Goal: Task Accomplishment & Management: Use online tool/utility

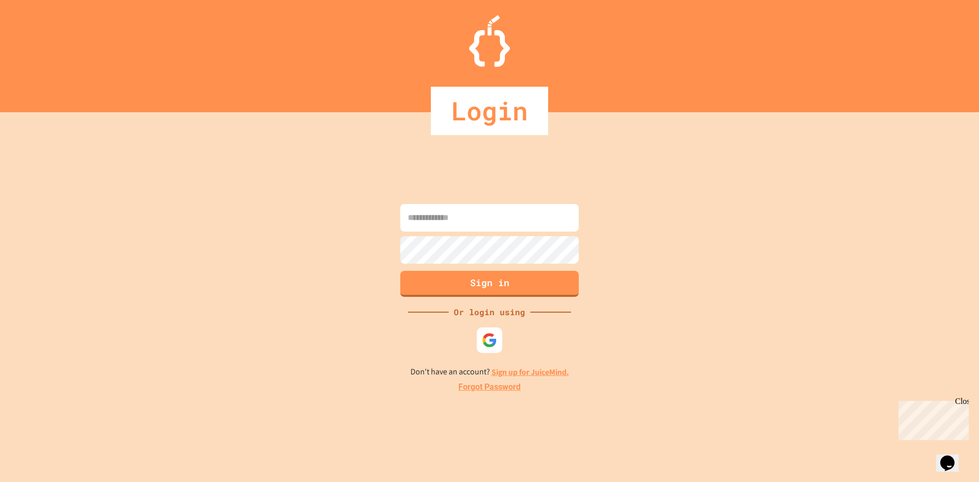
click at [457, 203] on form "Sign in" at bounding box center [490, 250] width 184 height 98
click at [451, 221] on input at bounding box center [489, 218] width 178 height 28
type input "**********"
click at [477, 285] on button "Sign in" at bounding box center [489, 284] width 178 height 26
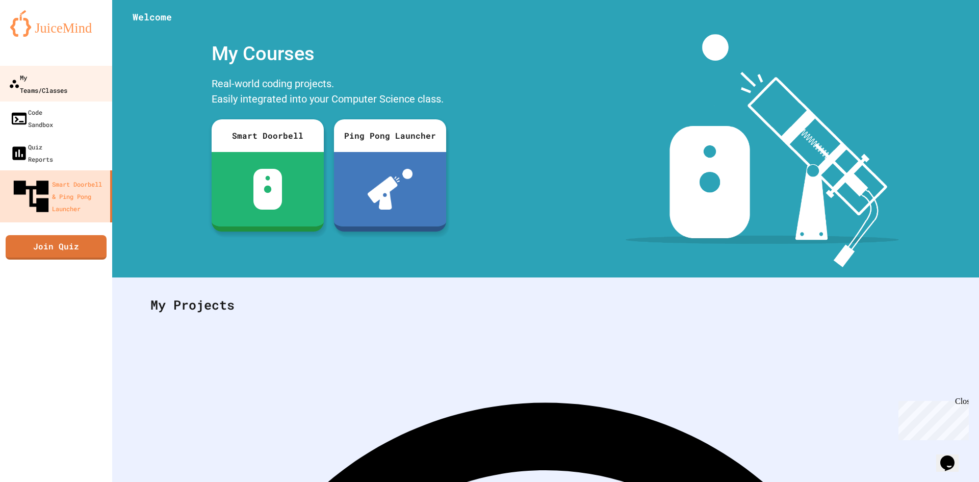
click at [55, 71] on div "My Teams/Classes" at bounding box center [38, 83] width 59 height 25
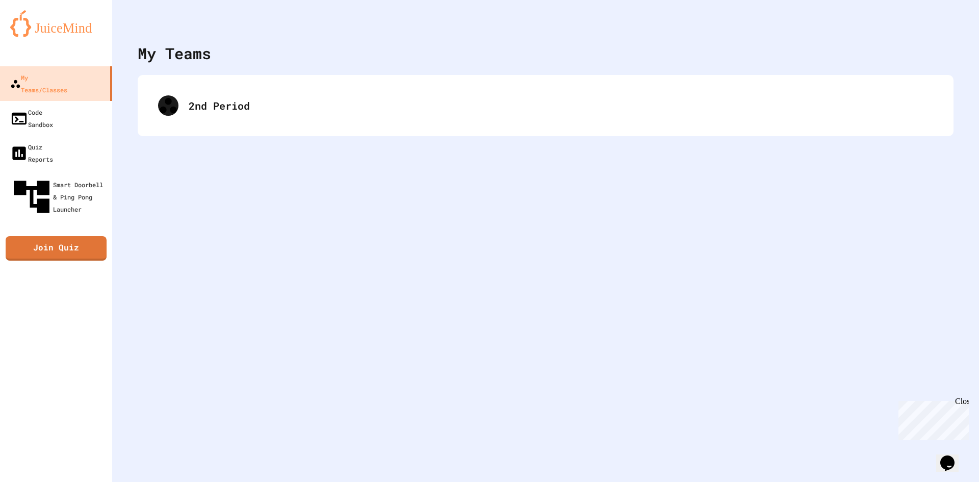
click at [469, 126] on div "2nd Period" at bounding box center [546, 105] width 816 height 61
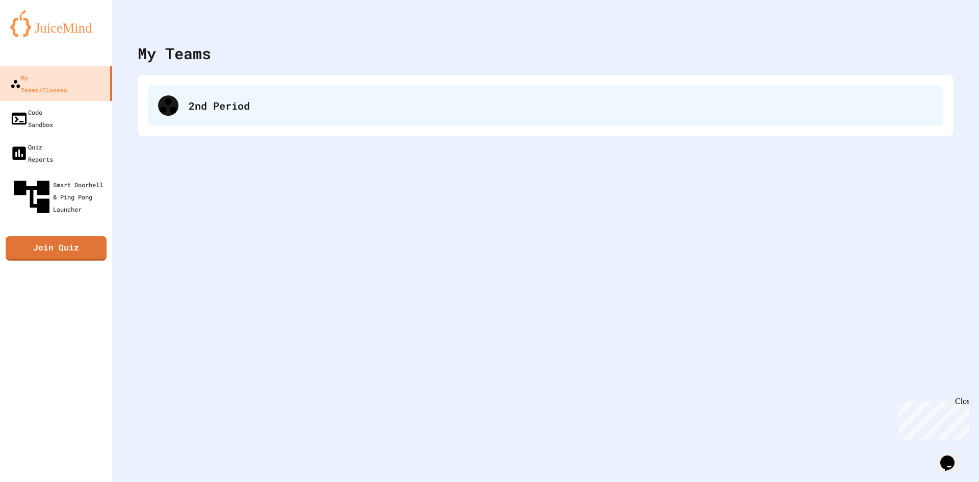
click at [464, 119] on div "2nd Period" at bounding box center [546, 105] width 796 height 41
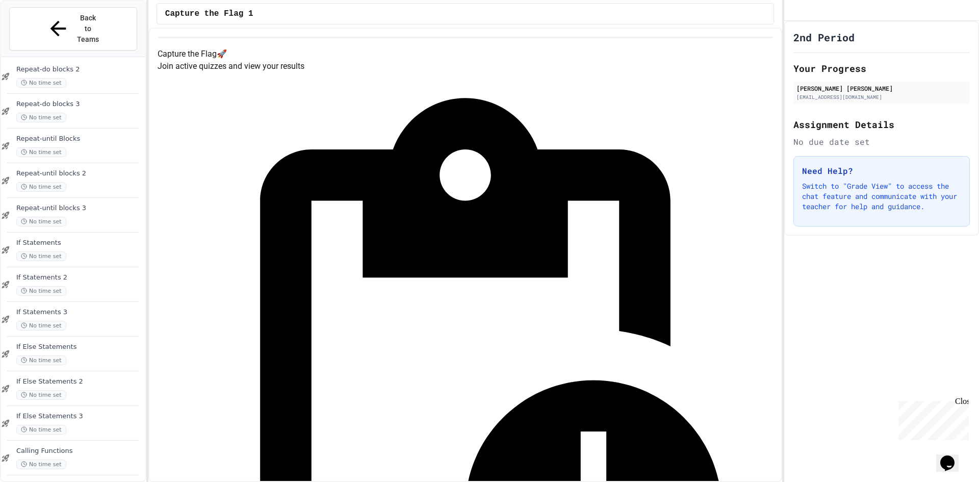
scroll to position [616, 0]
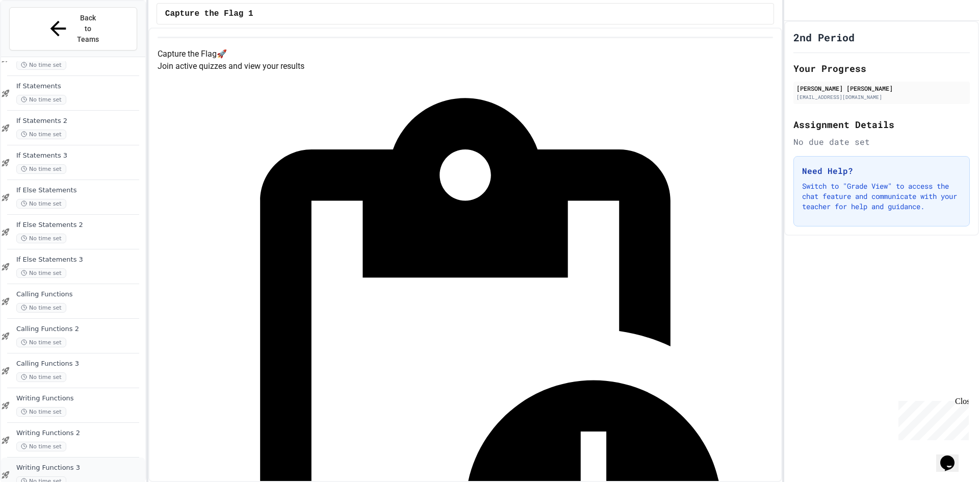
click at [78, 464] on span "Writing Functions 3" at bounding box center [79, 468] width 127 height 9
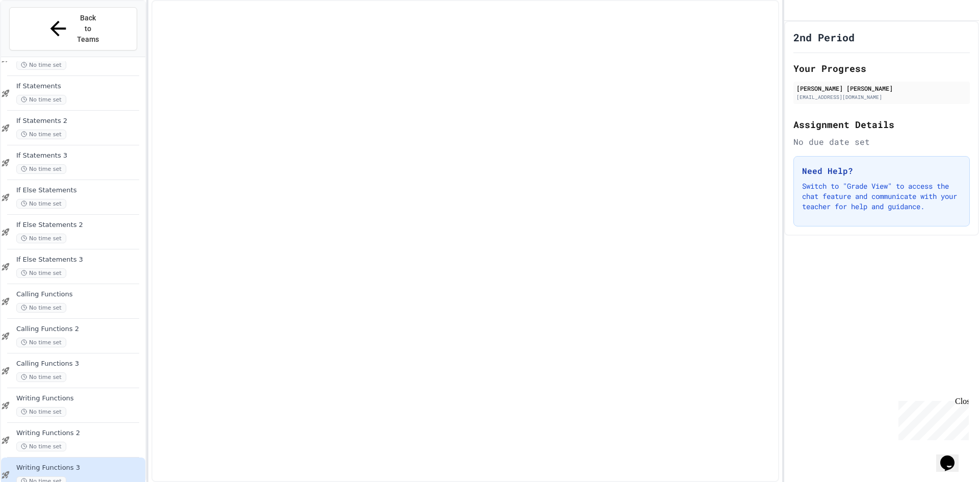
scroll to position [603, 0]
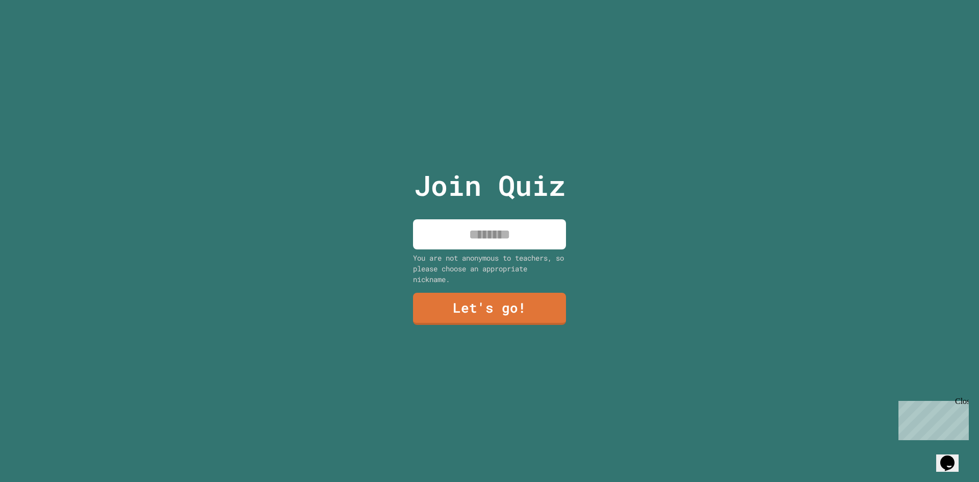
click at [474, 223] on input at bounding box center [489, 234] width 153 height 30
type input "******"
click at [505, 304] on link "Let's go!" at bounding box center [489, 308] width 155 height 34
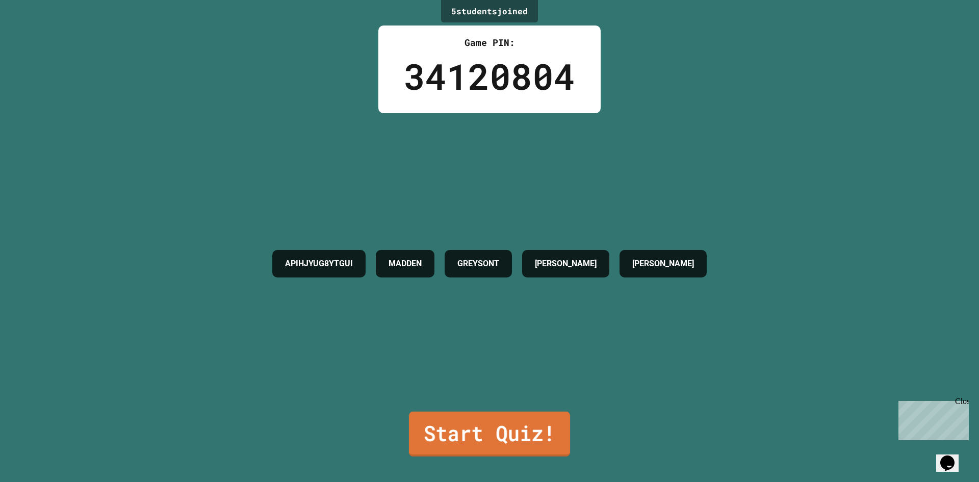
click at [508, 418] on link "Start Quiz!" at bounding box center [489, 434] width 161 height 45
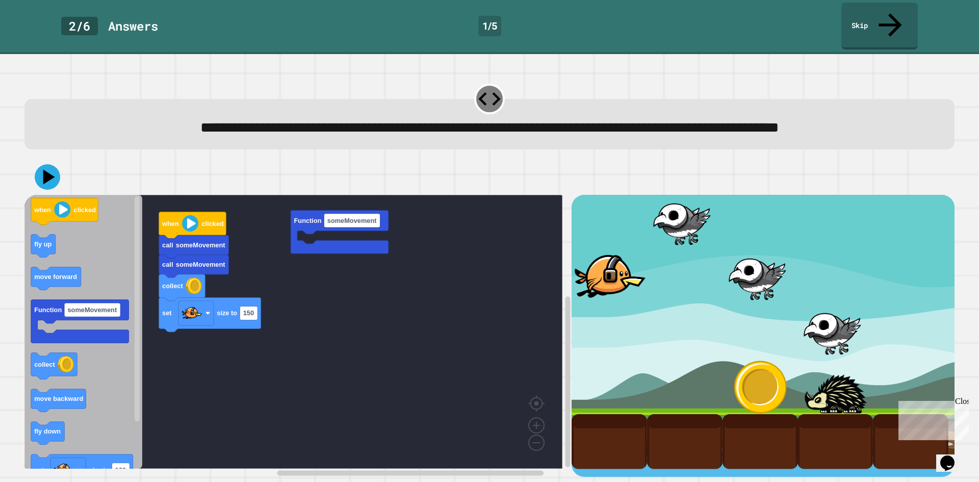
click at [42, 442] on icon "Blockly Workspace" at bounding box center [83, 332] width 118 height 274
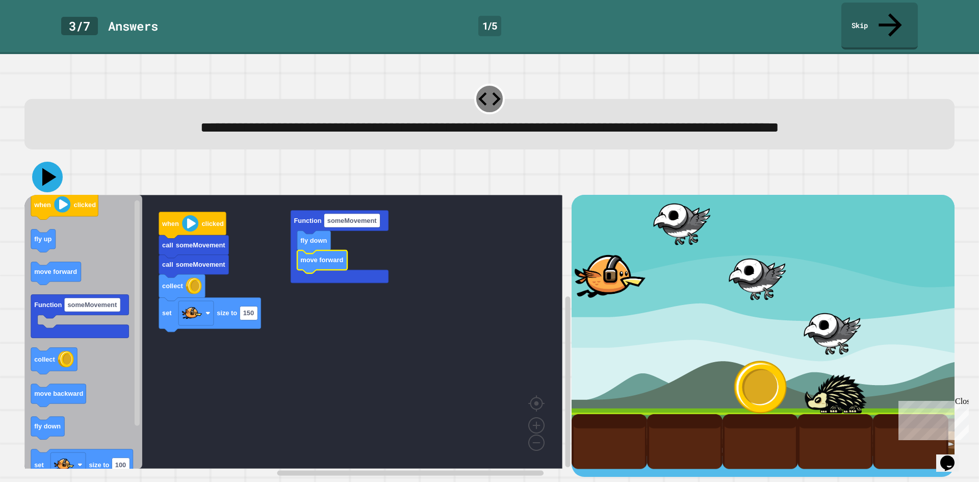
click at [48, 183] on icon at bounding box center [47, 177] width 31 height 31
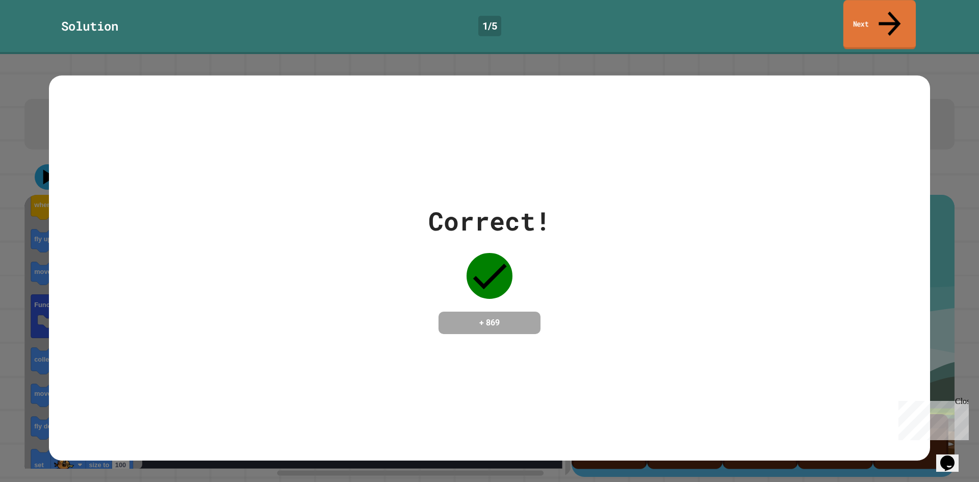
click at [879, 18] on link "Next" at bounding box center [879, 24] width 72 height 49
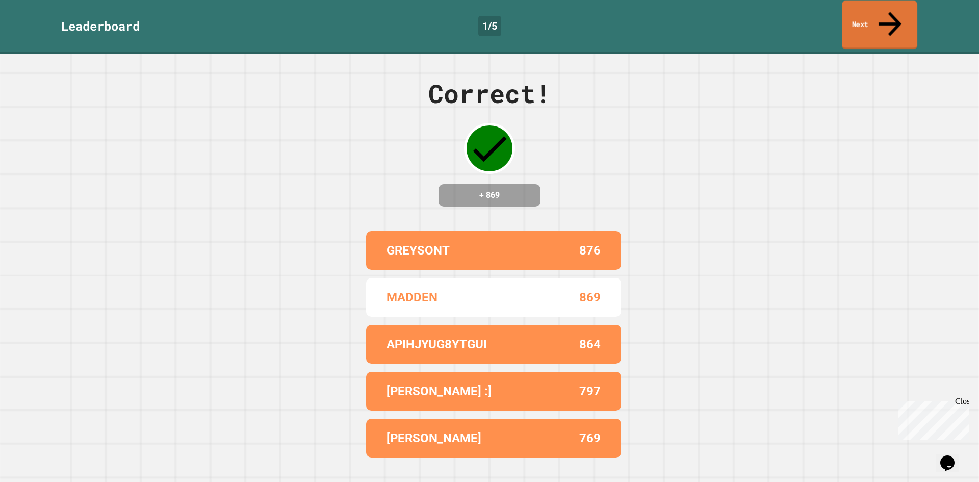
click at [879, 18] on link "Next" at bounding box center [879, 25] width 75 height 49
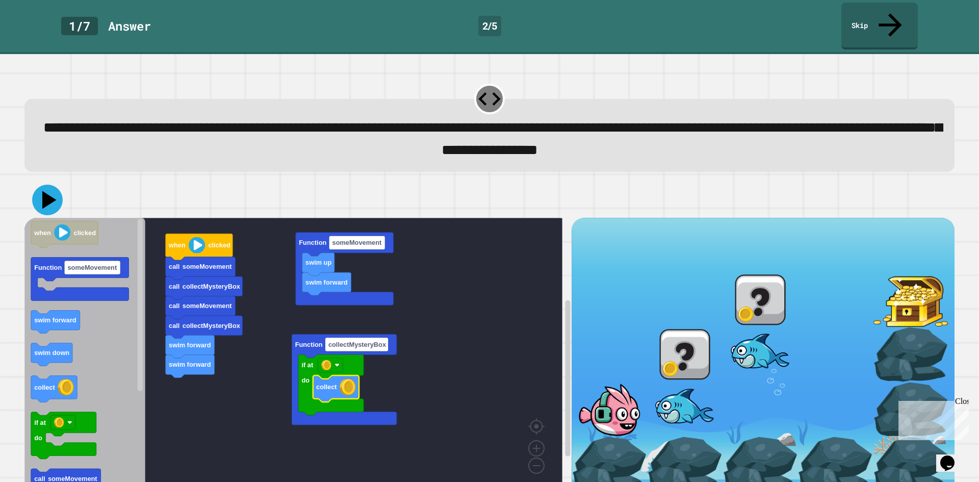
click at [39, 185] on icon at bounding box center [47, 200] width 31 height 31
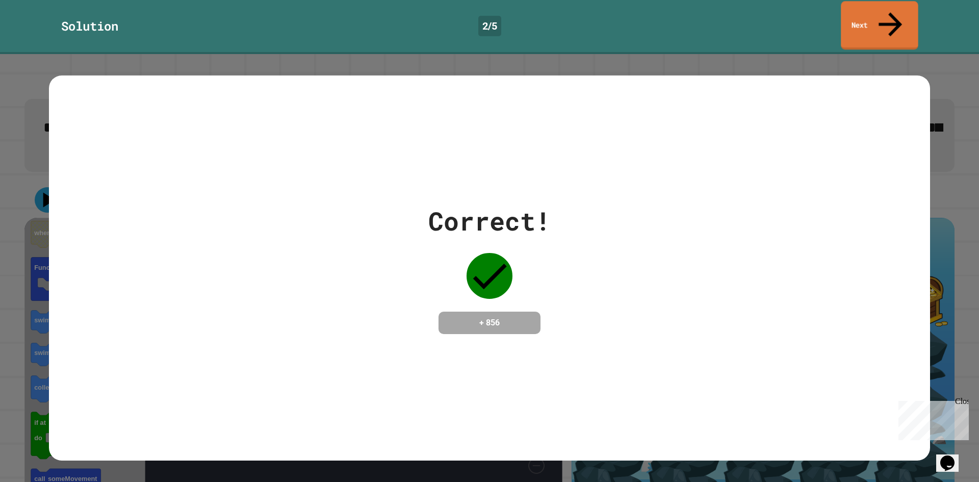
click at [896, 11] on link "Next" at bounding box center [880, 25] width 78 height 48
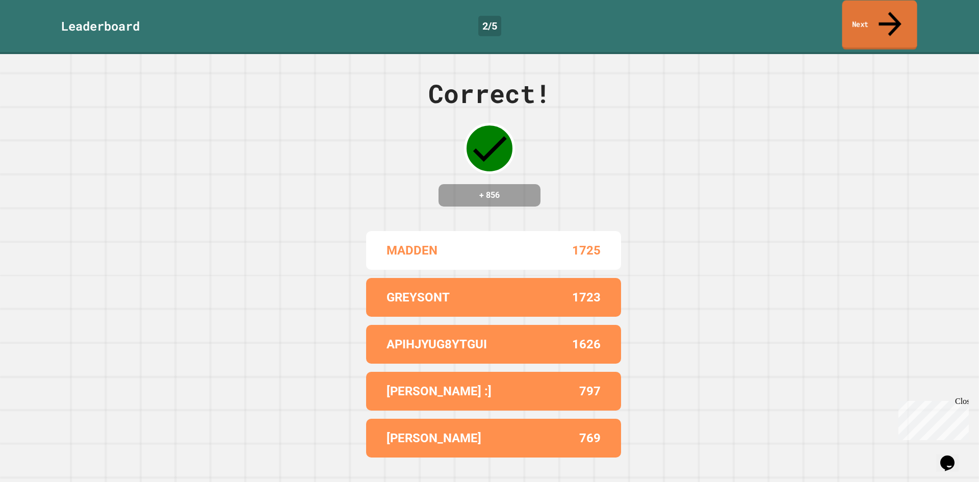
click at [891, 21] on link "Next" at bounding box center [879, 25] width 75 height 49
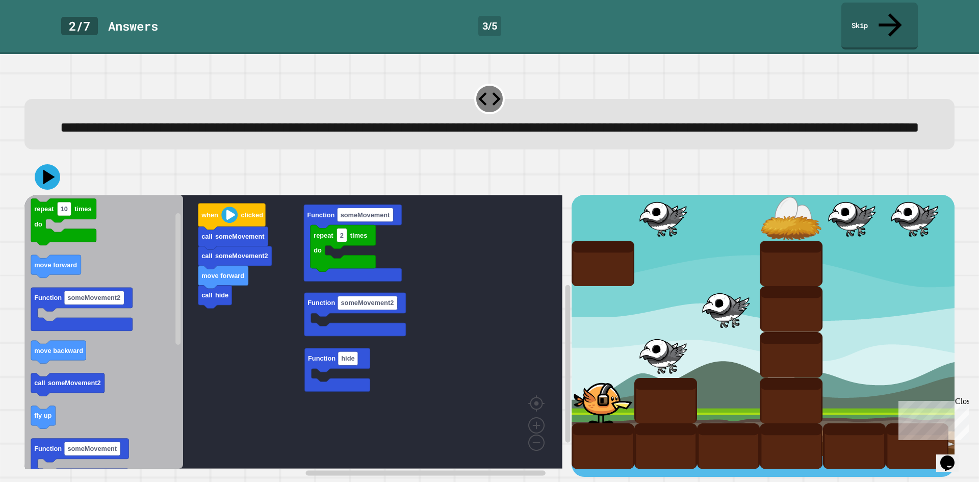
click at [97, 422] on icon "Blockly Workspace" at bounding box center [103, 332] width 159 height 274
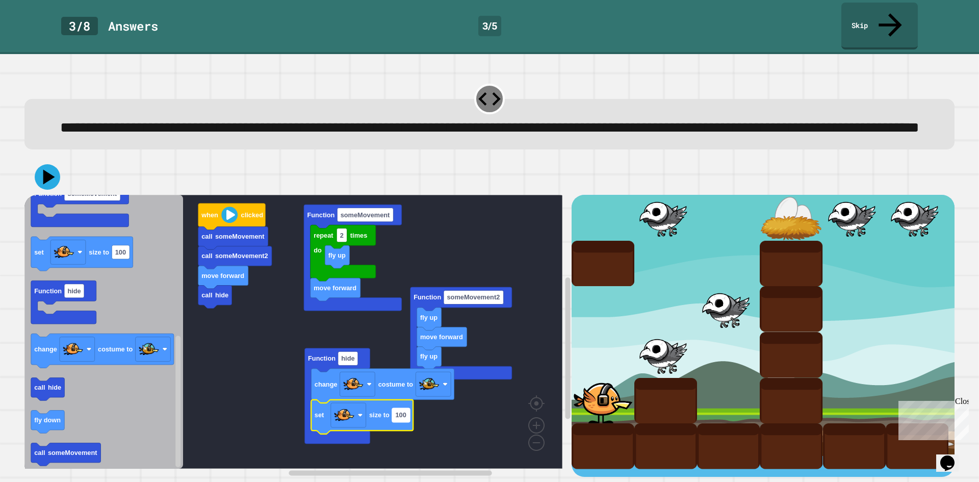
click at [401, 419] on text "100" at bounding box center [400, 416] width 11 height 8
type input "**"
click at [50, 181] on icon at bounding box center [49, 177] width 14 height 18
click at [270, 363] on rect "Blockly Workspace" at bounding box center [293, 332] width 538 height 274
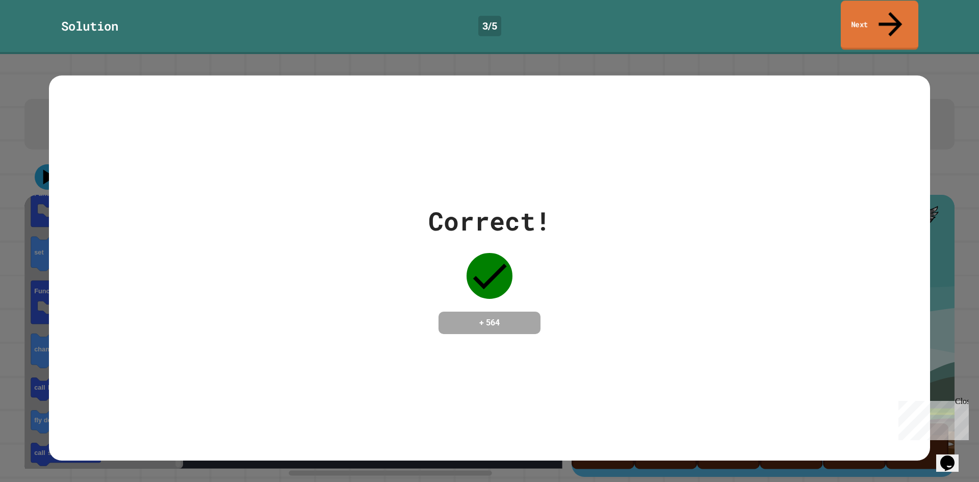
click at [874, 18] on link "Next" at bounding box center [880, 25] width 78 height 49
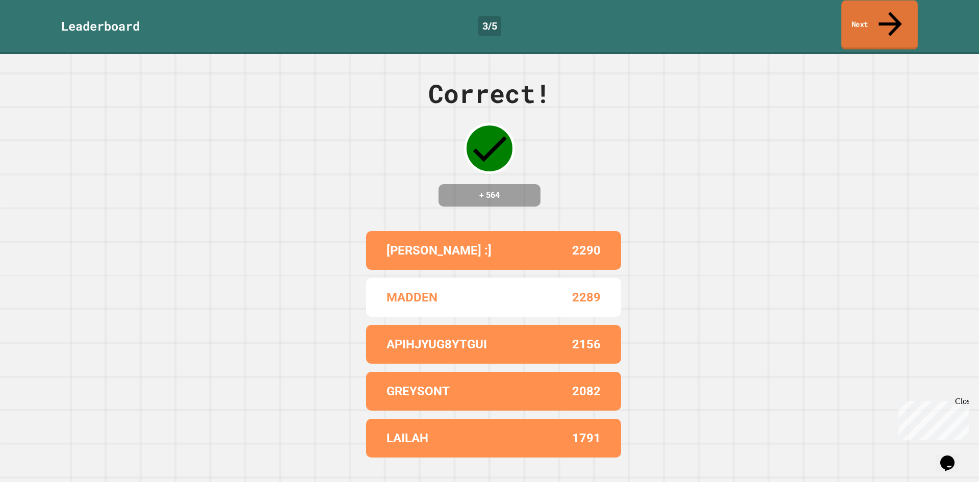
click at [874, 18] on link "Next" at bounding box center [879, 25] width 76 height 49
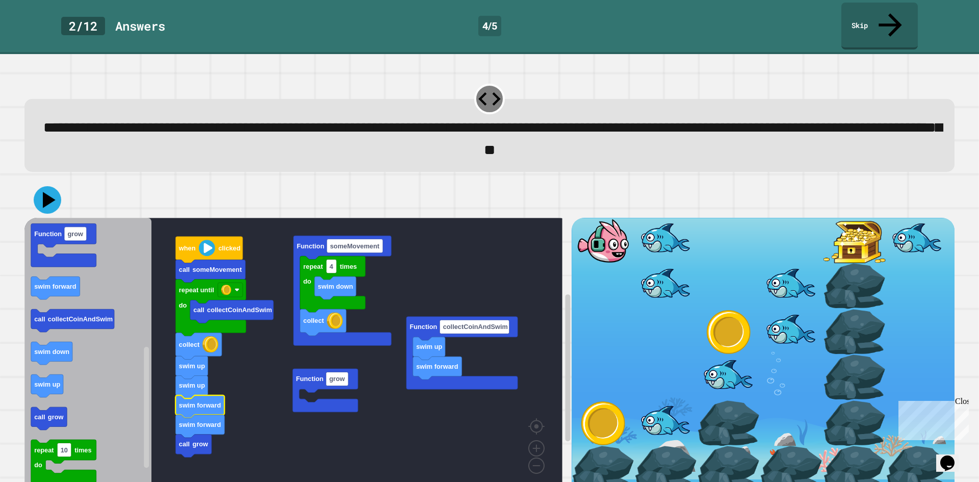
click at [44, 192] on icon at bounding box center [49, 200] width 13 height 16
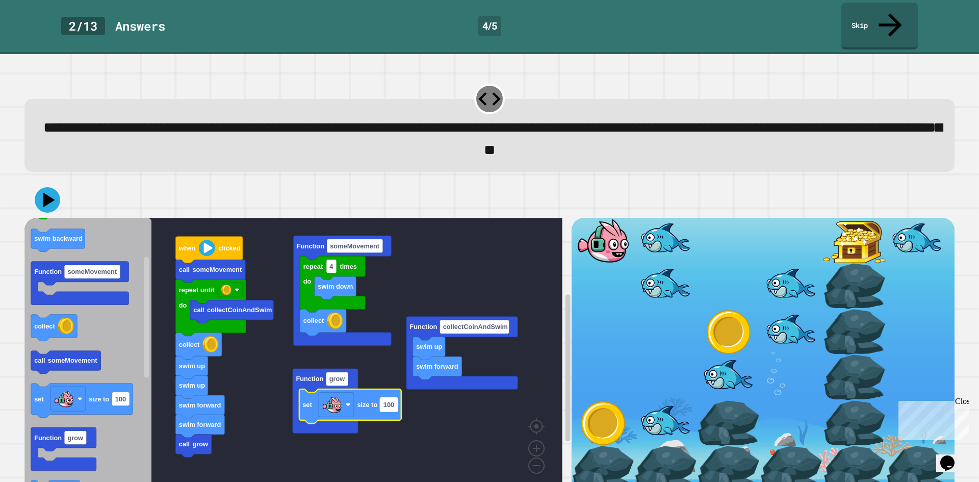
click at [389, 397] on rect "Blockly Workspace" at bounding box center [389, 404] width 18 height 14
type input "***"
click at [50, 191] on icon at bounding box center [49, 200] width 14 height 18
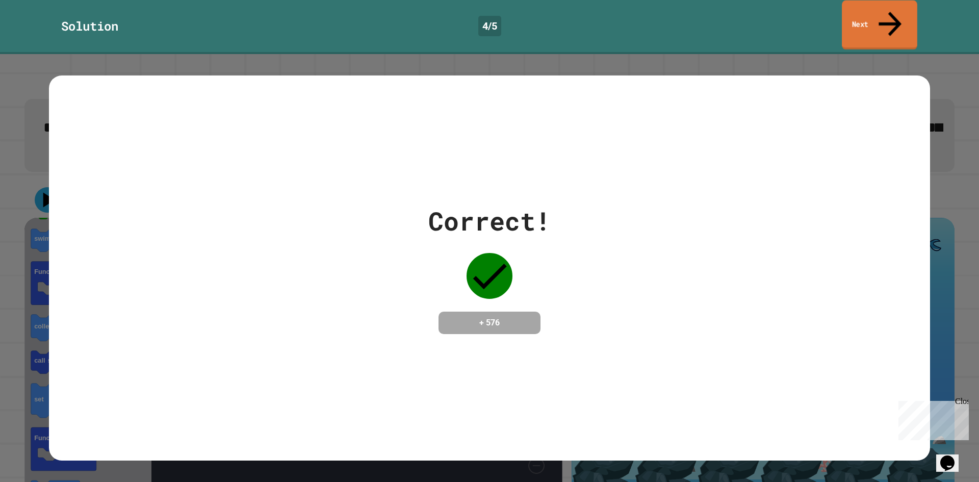
click at [876, 9] on link "Next" at bounding box center [879, 25] width 75 height 49
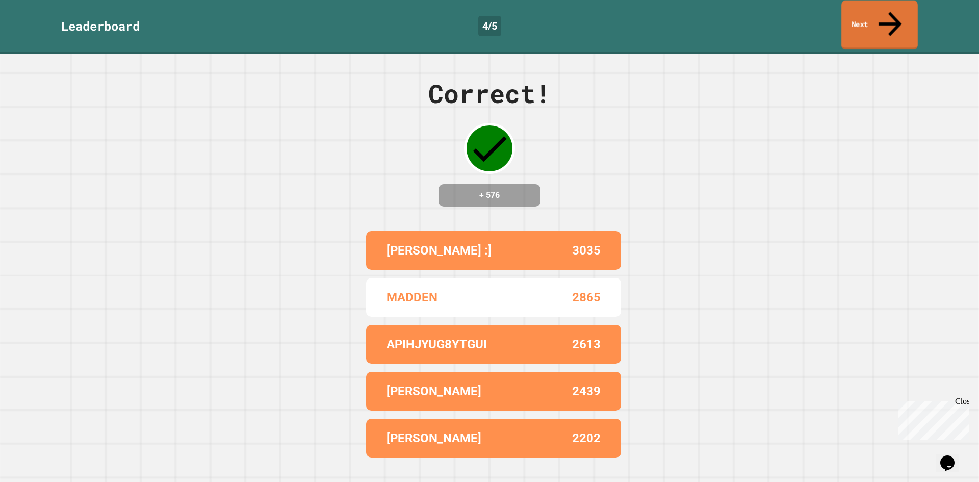
click at [876, 9] on link "Next" at bounding box center [879, 25] width 76 height 49
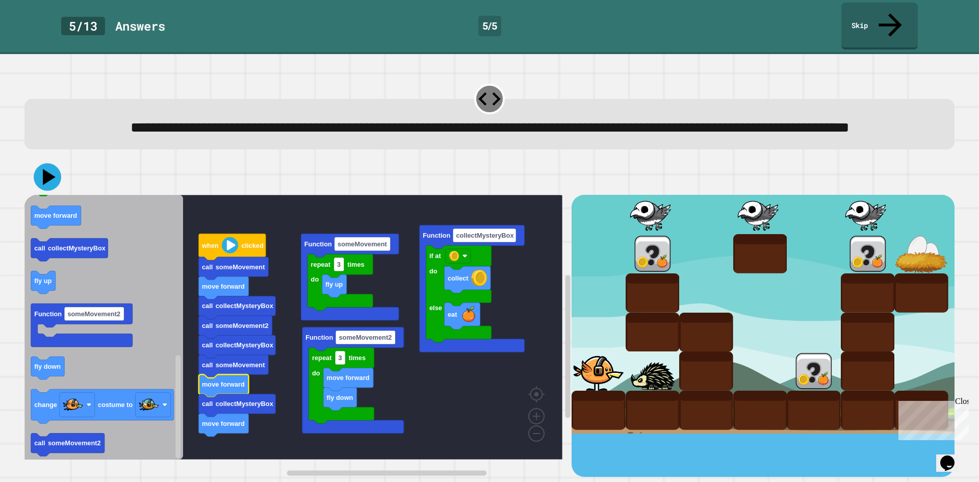
click at [48, 183] on icon at bounding box center [49, 177] width 13 height 16
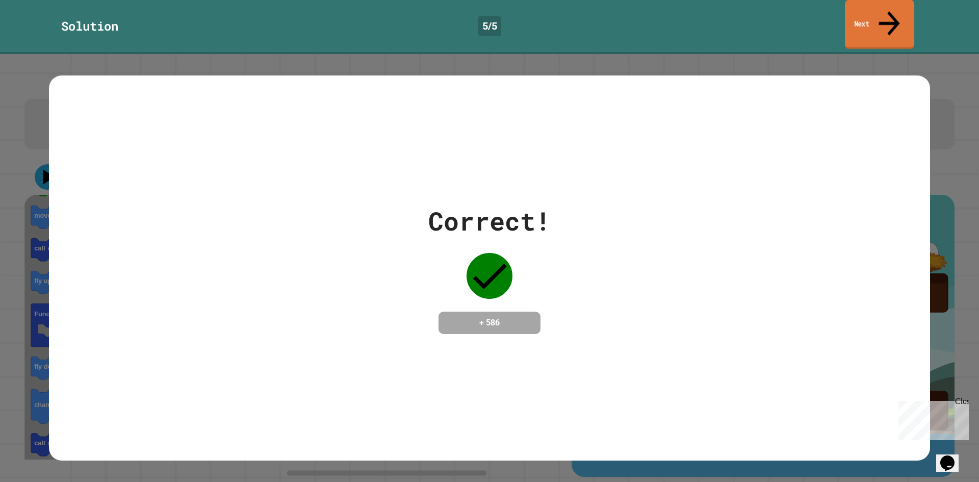
click at [865, 17] on link "Next" at bounding box center [879, 24] width 69 height 49
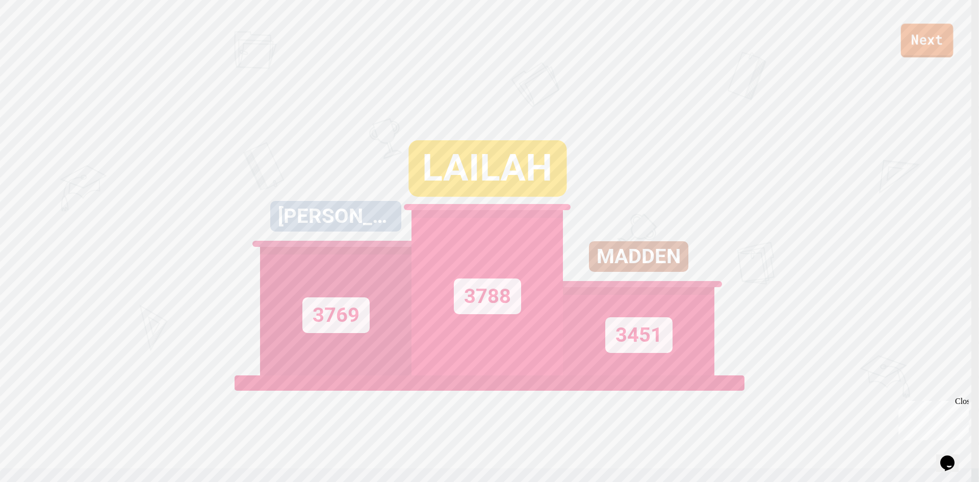
click at [911, 45] on link "Next" at bounding box center [927, 40] width 53 height 34
